Goal: Task Accomplishment & Management: Manage account settings

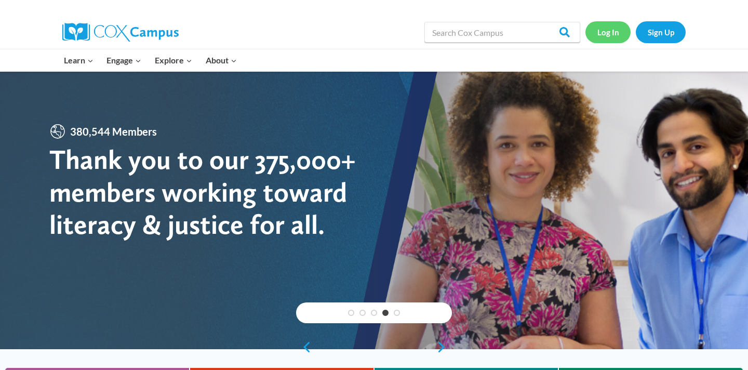
click at [607, 31] on link "Log In" at bounding box center [608, 31] width 45 height 21
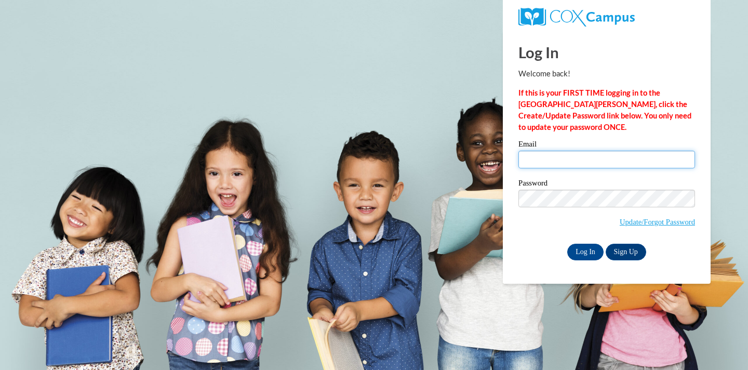
click at [586, 161] on input "Email" at bounding box center [607, 160] width 177 height 18
type input "melodydiaz1983@yahoo.com"
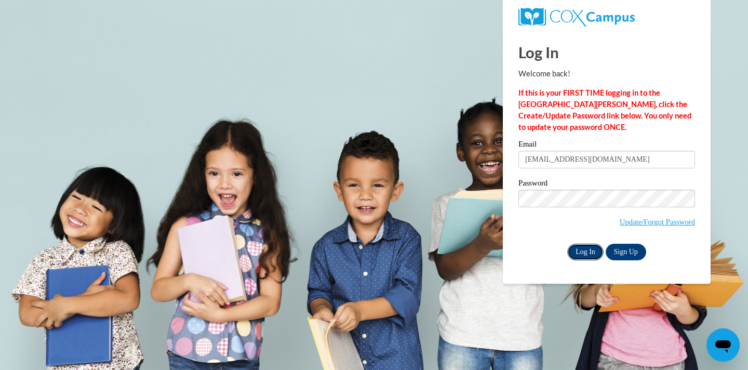
click at [583, 257] on input "Log In" at bounding box center [585, 252] width 36 height 17
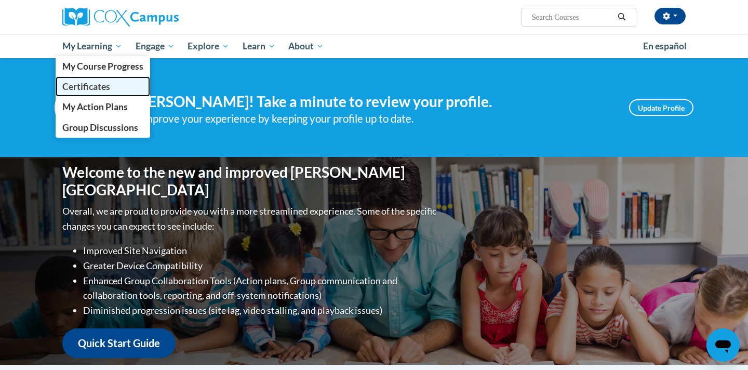
click at [90, 84] on span "Certificates" at bounding box center [86, 86] width 48 height 11
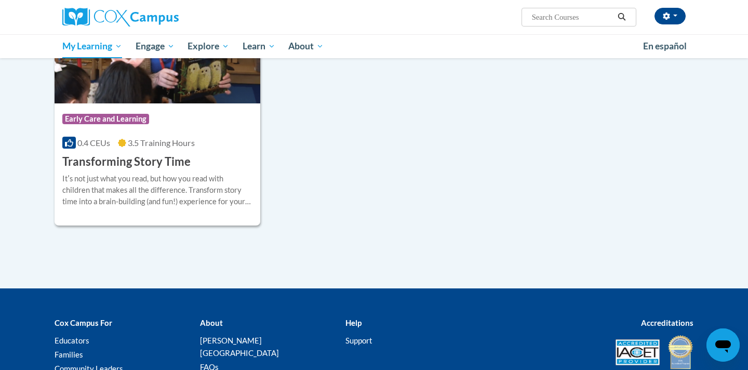
scroll to position [1450, 0]
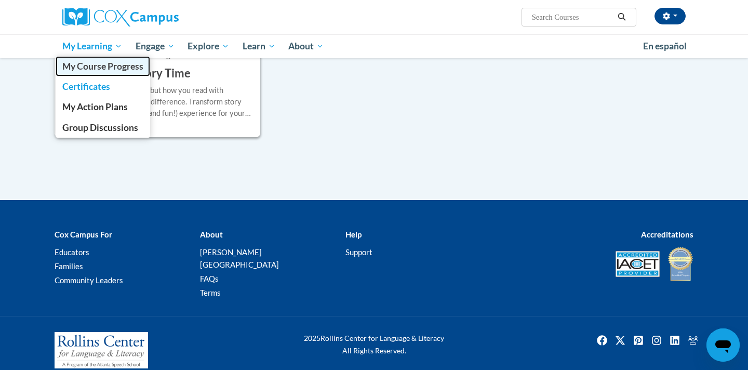
click at [97, 67] on span "My Course Progress" at bounding box center [102, 66] width 81 height 11
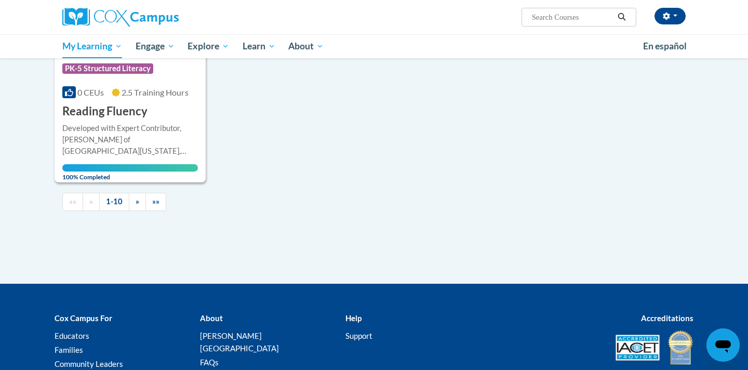
scroll to position [1083, 0]
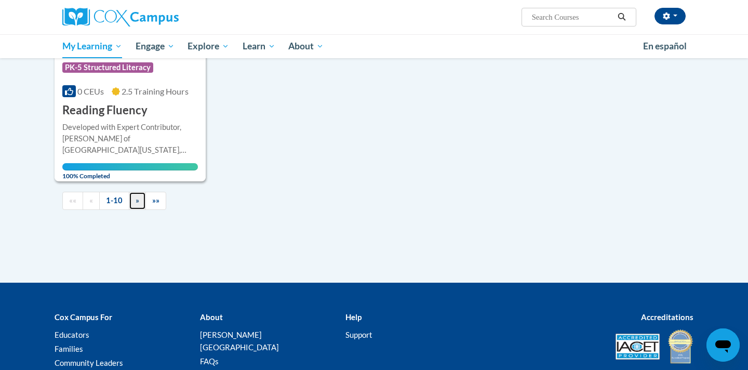
click at [136, 205] on span "»" at bounding box center [138, 200] width 4 height 9
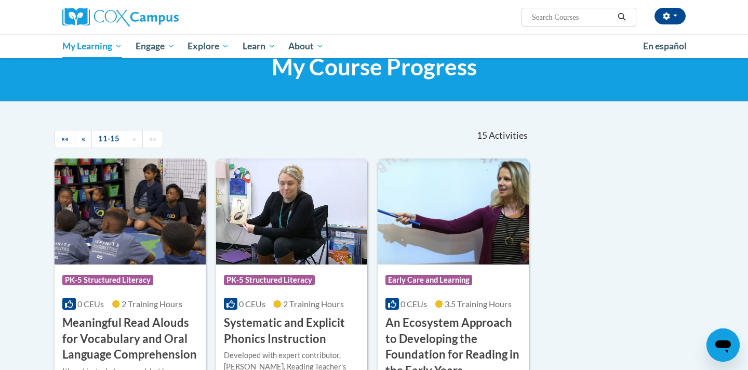
scroll to position [34, 0]
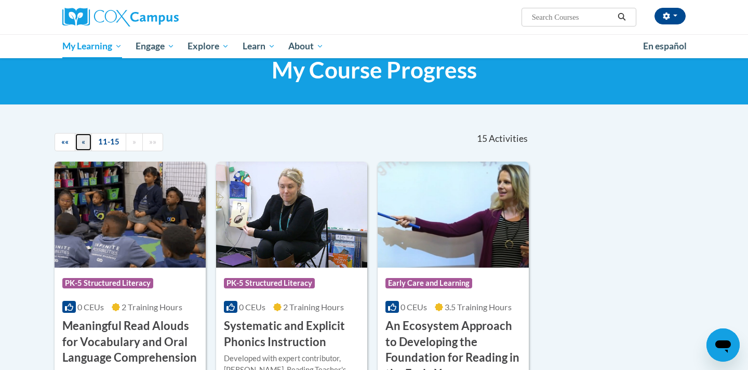
click at [84, 144] on span "«" at bounding box center [84, 141] width 4 height 9
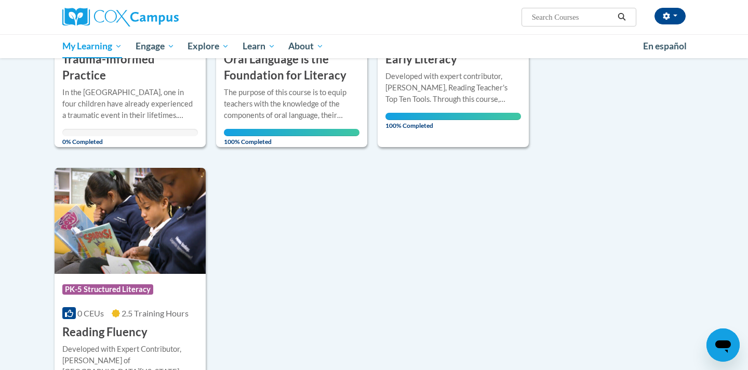
scroll to position [867, 0]
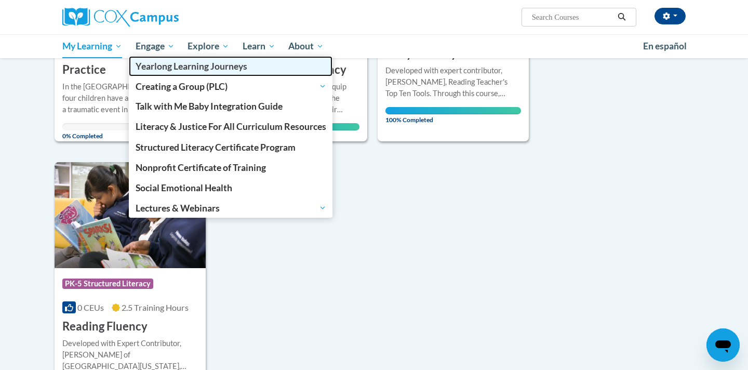
click at [156, 69] on span "Yearlong Learning Journeys" at bounding box center [192, 66] width 112 height 11
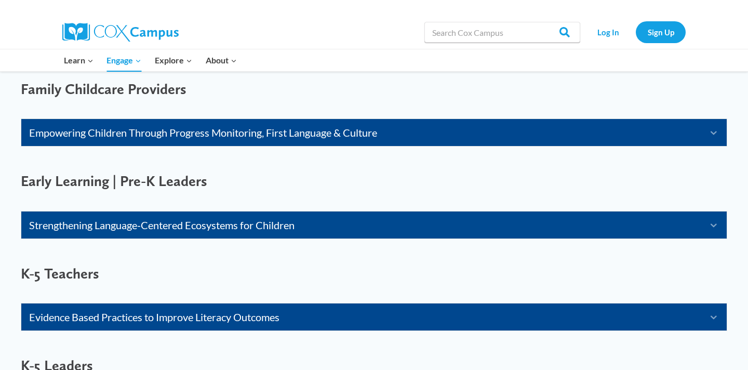
scroll to position [680, 0]
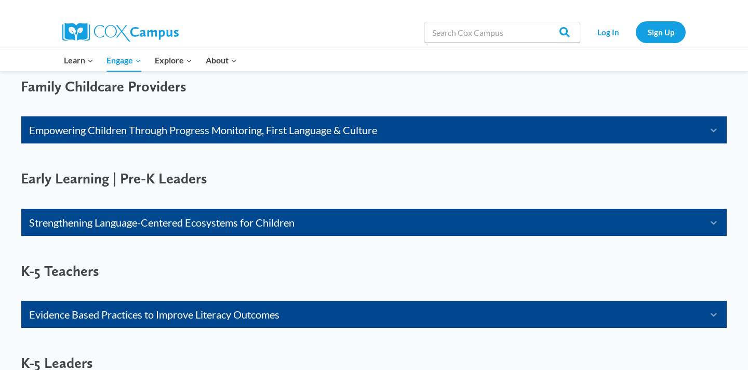
click at [205, 224] on link "Strengthening Language-Centered Ecosystems for Children" at bounding box center [361, 222] width 664 height 17
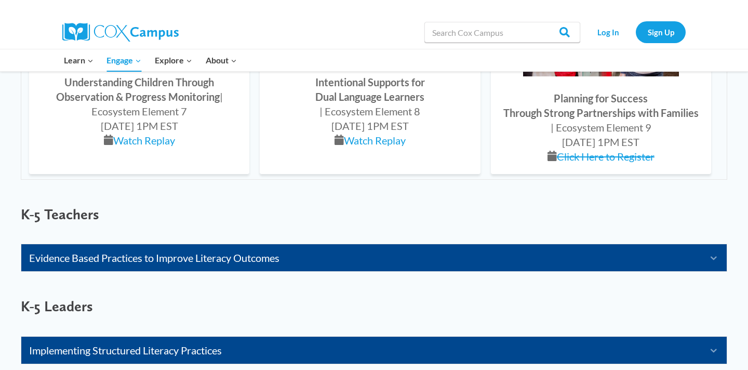
scroll to position [1473, 0]
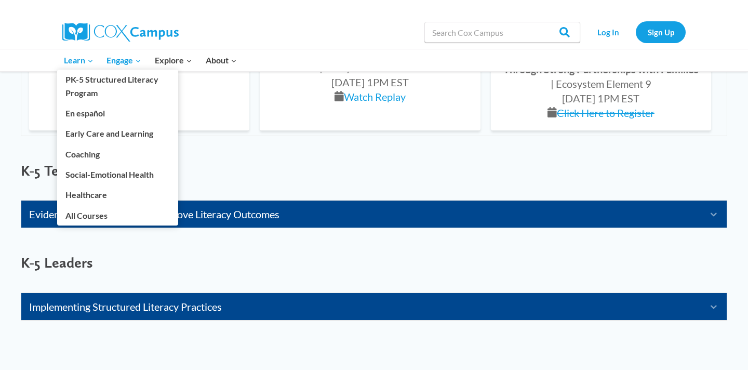
click at [78, 61] on span "Learn Expand" at bounding box center [79, 61] width 30 height 14
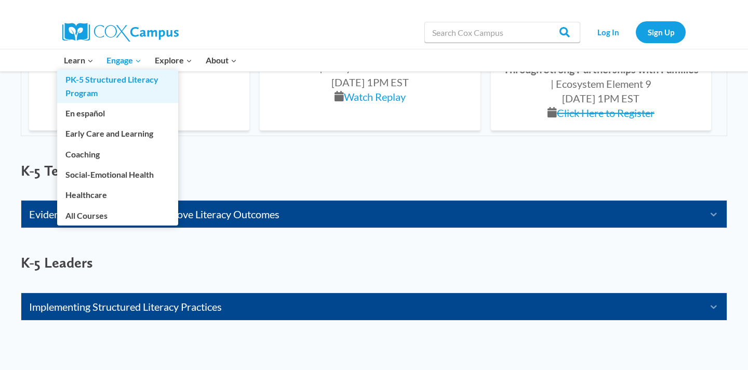
click at [84, 94] on link "PK-5 Structured Literacy Program" at bounding box center [117, 86] width 121 height 33
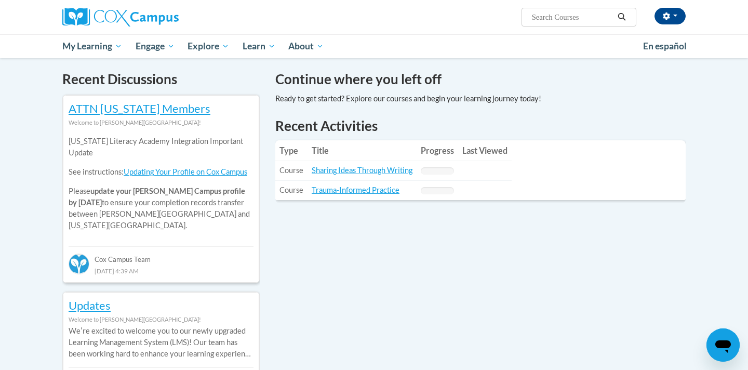
scroll to position [309, 0]
